Goal: Task Accomplishment & Management: Manage account settings

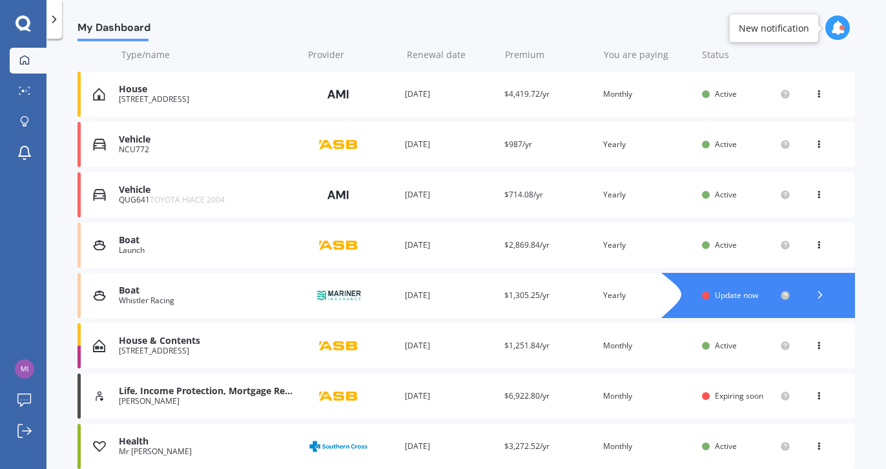
scroll to position [160, 0]
click at [132, 287] on div "Boat" at bounding box center [207, 290] width 177 height 11
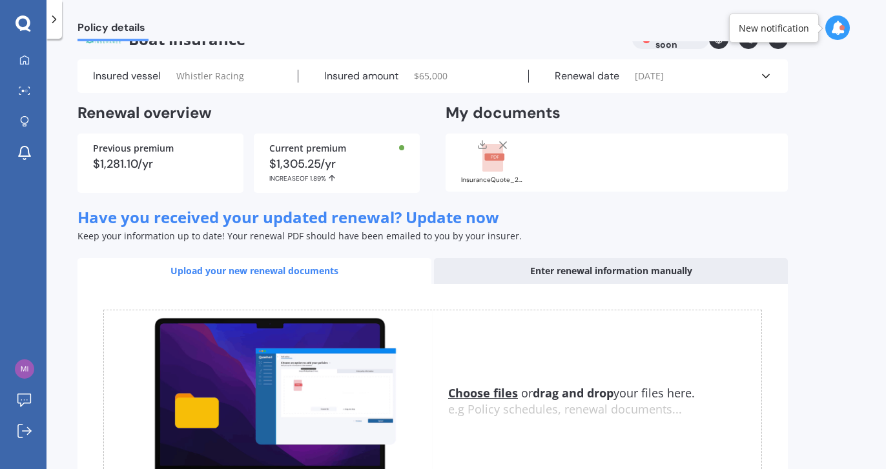
scroll to position [28, 0]
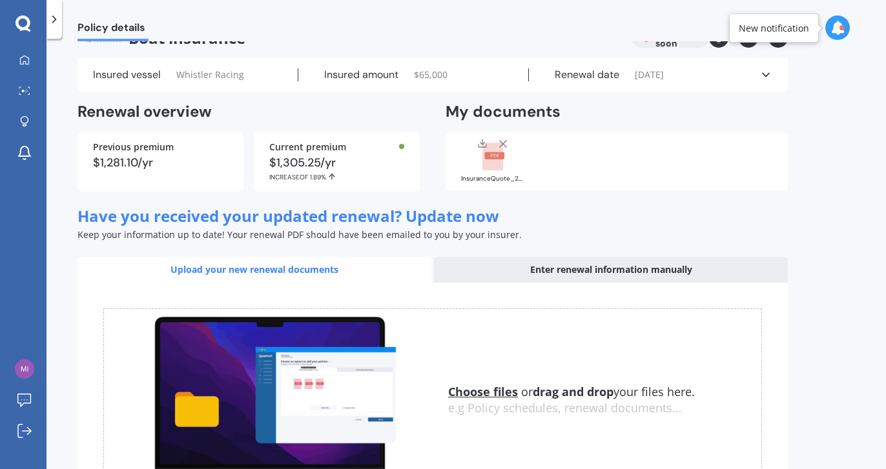
click at [586, 263] on div "Enter renewal information manually" at bounding box center [611, 270] width 354 height 26
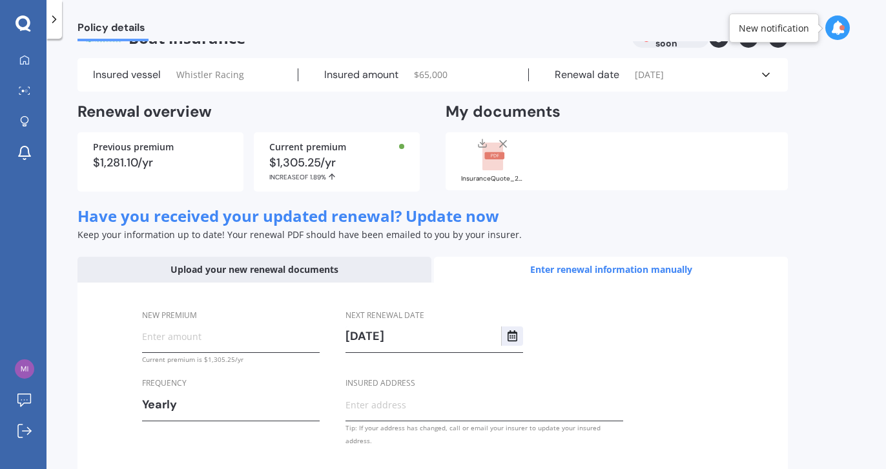
click at [175, 335] on input "New premium" at bounding box center [231, 336] width 178 height 19
paste input "$1,343.09"
type input "$1,343.09"
click at [642, 337] on div "New premium $1,343.09 Current premium is $1,305.25/yr Frequency Yearly Yearly S…" at bounding box center [432, 378] width 710 height 191
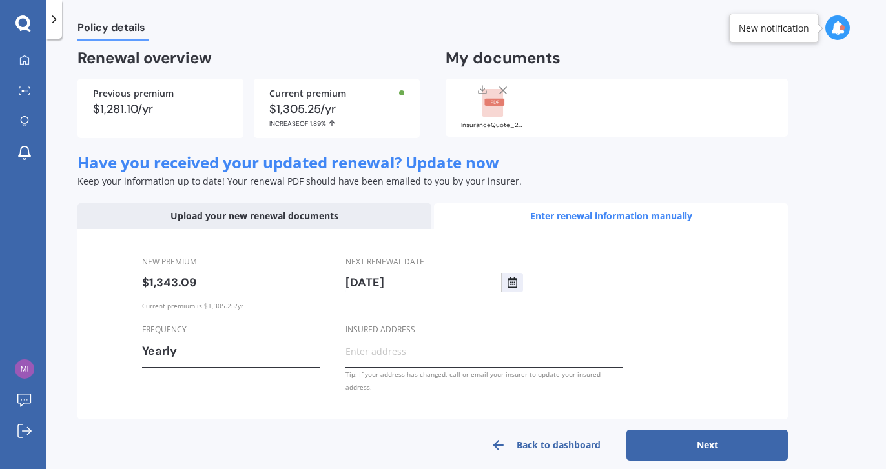
scroll to position [81, 0]
click at [707, 431] on button "Next" at bounding box center [706, 446] width 161 height 31
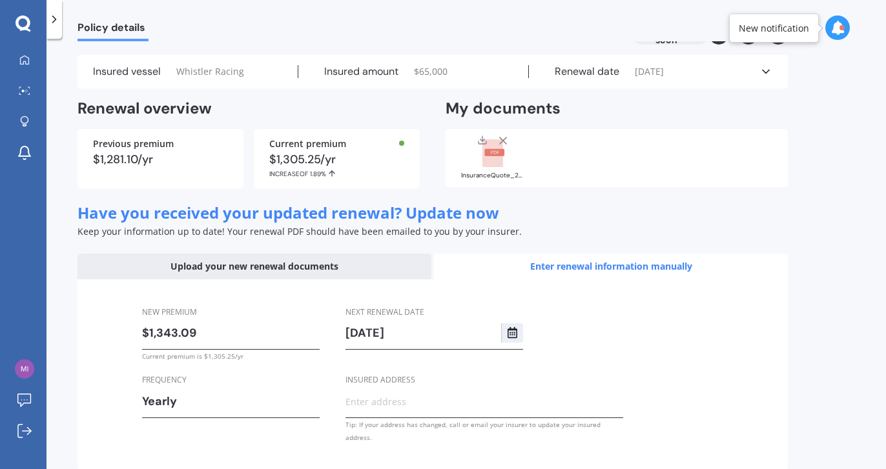
select select "21"
select select "09"
select select "2026"
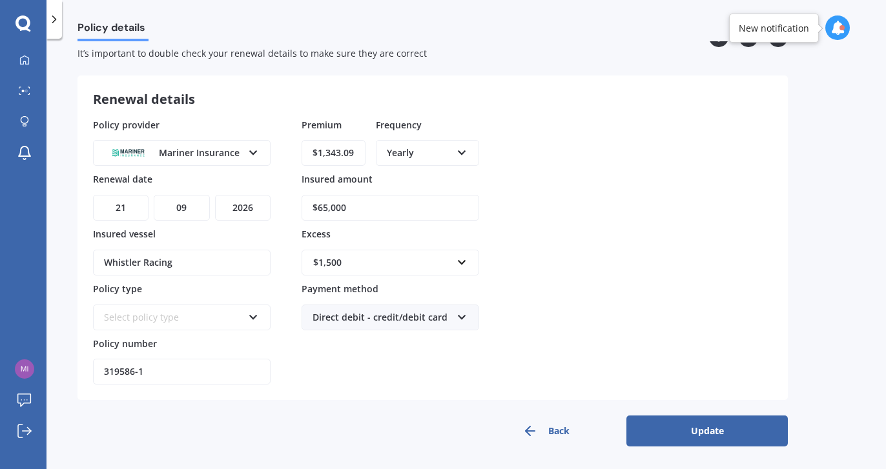
click at [713, 433] on button "Update" at bounding box center [706, 431] width 161 height 31
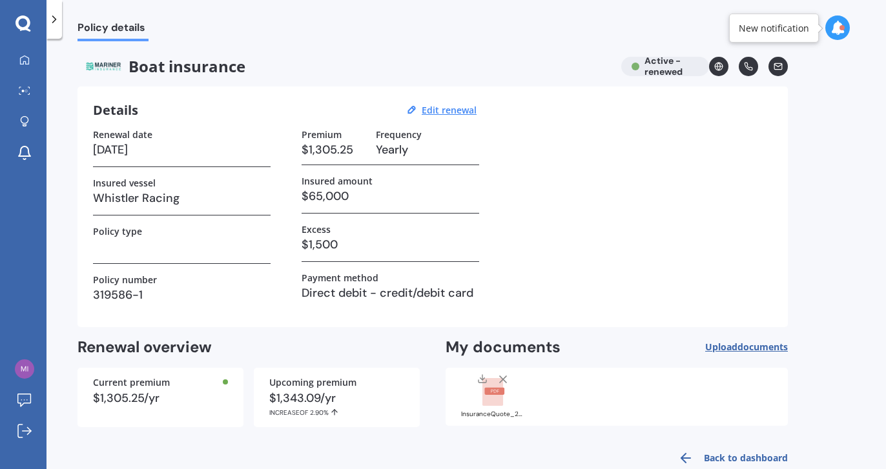
scroll to position [0, 0]
click at [56, 21] on icon at bounding box center [54, 19] width 13 height 13
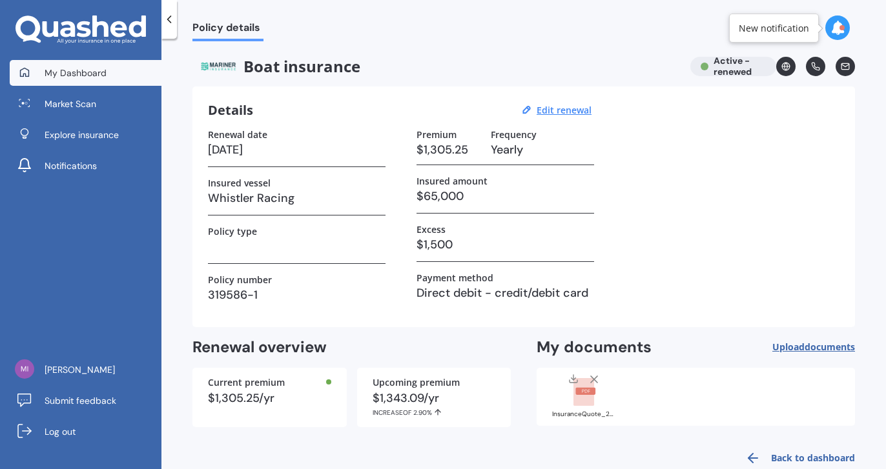
click at [66, 76] on span "My Dashboard" at bounding box center [76, 72] width 62 height 13
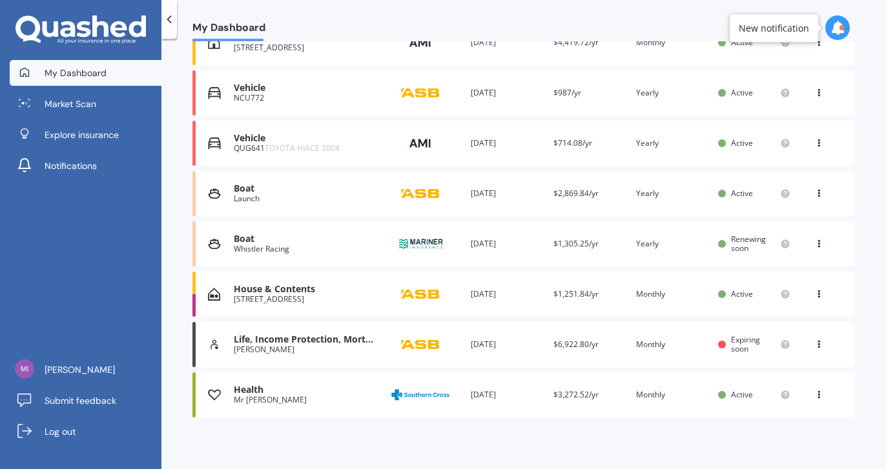
scroll to position [210, 0]
click at [814, 239] on icon at bounding box center [818, 242] width 9 height 8
click at [602, 247] on div "Premium $1,305.25/yr" at bounding box center [589, 244] width 72 height 13
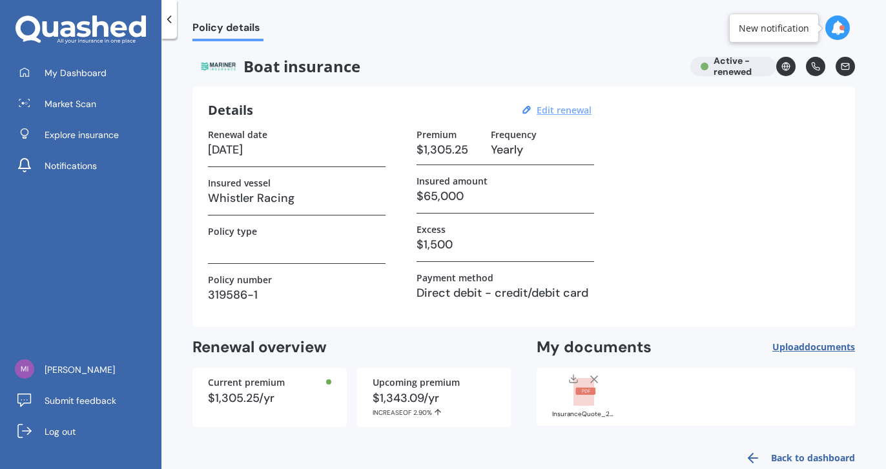
click at [562, 110] on u "Edit renewal" at bounding box center [563, 110] width 55 height 12
select select "21"
select select "09"
select select "2026"
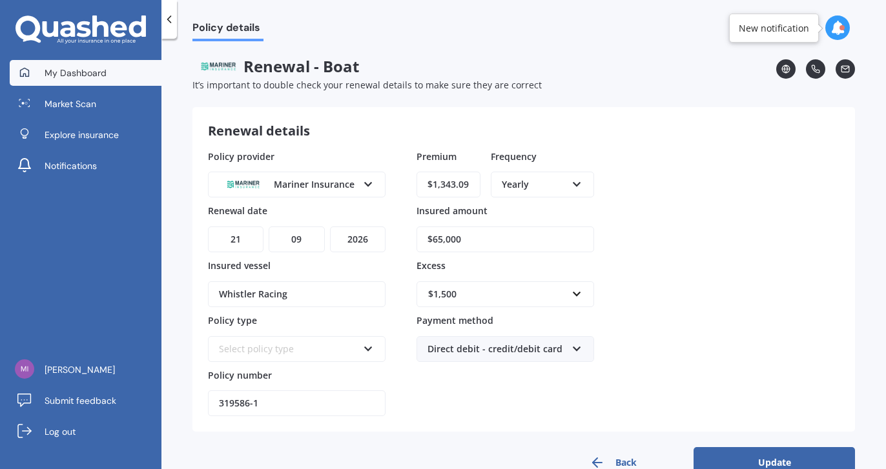
click at [96, 73] on span "My Dashboard" at bounding box center [76, 72] width 62 height 13
